Goal: Complete application form

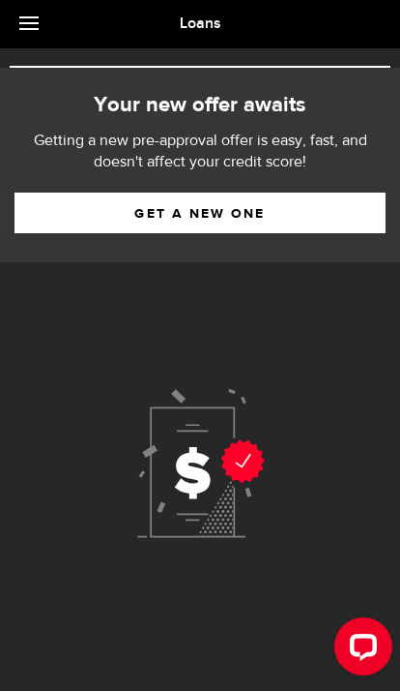
click at [198, 458] on use at bounding box center [201, 463] width 128 height 149
click at [220, 208] on link "Get a new one" at bounding box center [200, 212] width 371 height 41
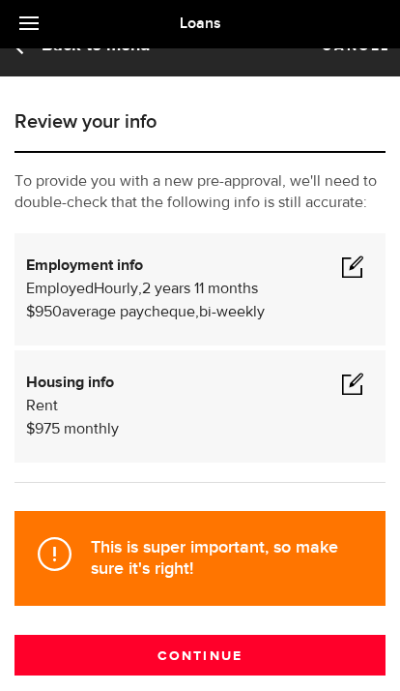
click at [360, 255] on span at bounding box center [352, 265] width 23 height 23
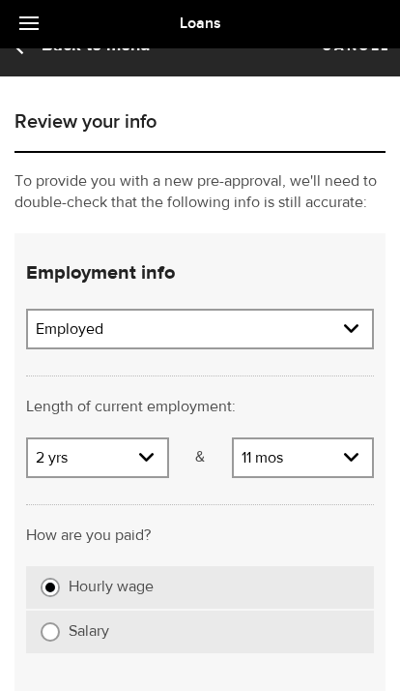
click at [145, 459] on select "Years 0 yrs 1 yr 2 yrs 3 yrs 4 yrs 5 yrs 6 yrs 7 yrs 8 yrs 9 yrs 10+ yrs" at bounding box center [97, 459] width 139 height 41
select select "6"
click at [353, 443] on select "Months 0 mos 1 mo 2 mos 3 mos 4 mos 5 mos 6 mos 7 mos 8 mos 9 mos 10 mos 11 mos" at bounding box center [303, 459] width 139 height 41
select select "0"
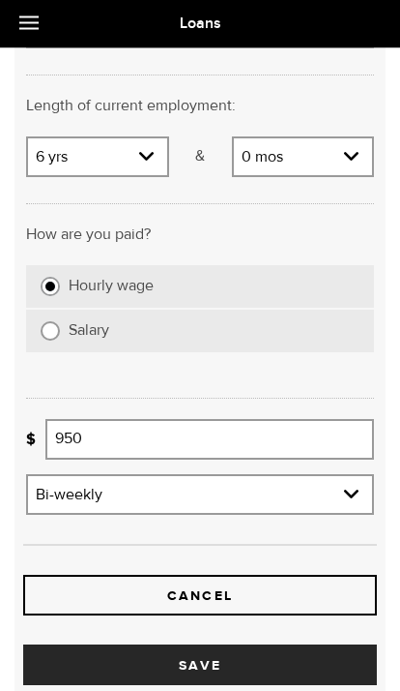
scroll to position [332, 0]
click at [221, 660] on button "Save" at bounding box center [200, 664] width 354 height 41
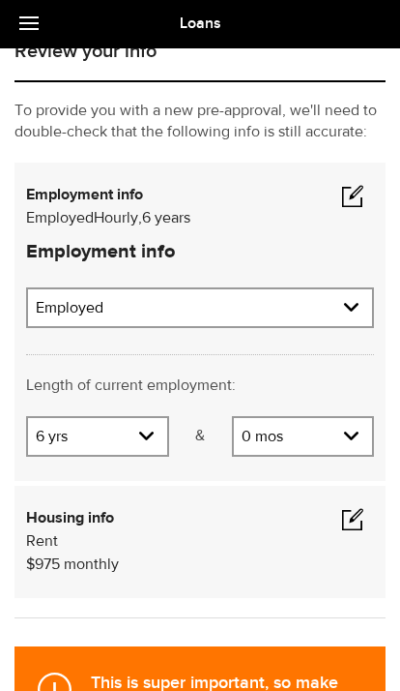
scroll to position [79, 0]
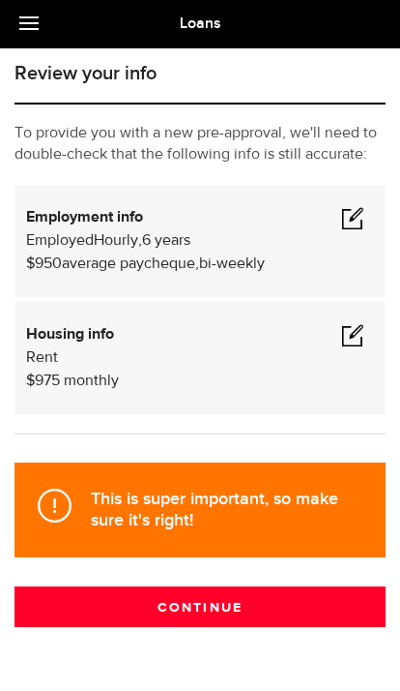
click at [226, 612] on button "Continue" at bounding box center [200, 606] width 371 height 41
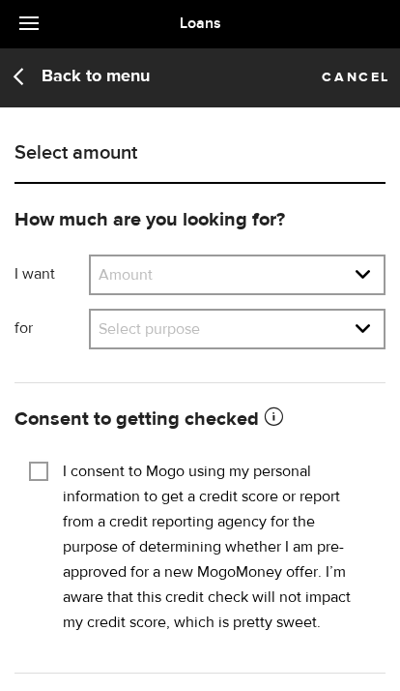
click at [363, 260] on select "Amount $500 $1000 $2000 $3000 $4000 $5000 $6000 $7000 $8000 $9000 $10000 $11000…" at bounding box center [237, 276] width 293 height 41
select select "500"
click at [330, 320] on select "Select purpose Credit Card Refinancing/Pay Off Credit Cards Debt Consolidation …" at bounding box center [237, 330] width 293 height 41
select select "Other Purpose"
click at [44, 466] on input "I consent to Mogo using my personal information to get a credit score or report…" at bounding box center [38, 468] width 19 height 19
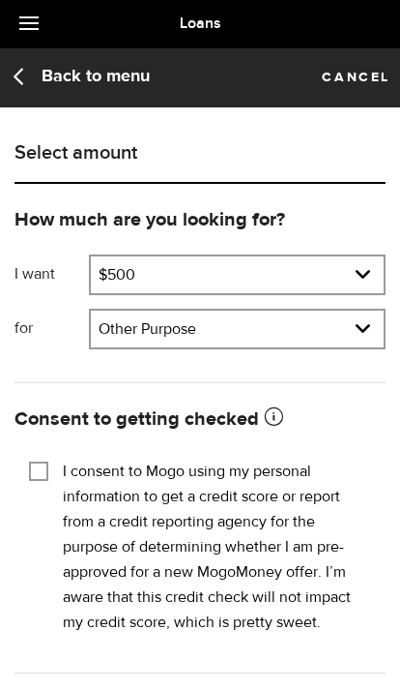
checkbox input "true"
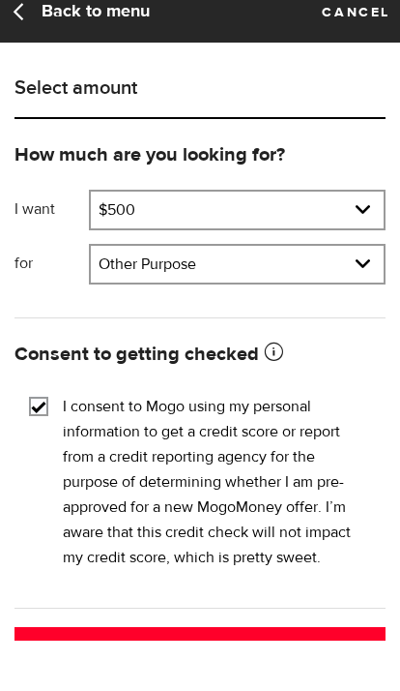
scroll to position [7, 0]
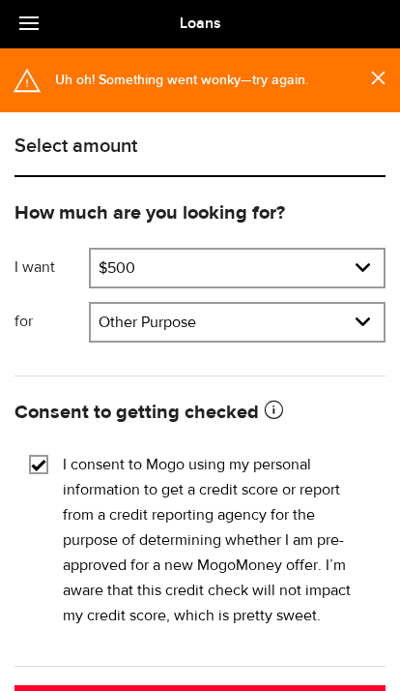
click at [376, 66] on div "Uh oh! Something went wonky—try again." at bounding box center [200, 80] width 400 height 64
click at [376, 75] on use at bounding box center [378, 78] width 14 height 14
